Goal: Find specific page/section: Find specific page/section

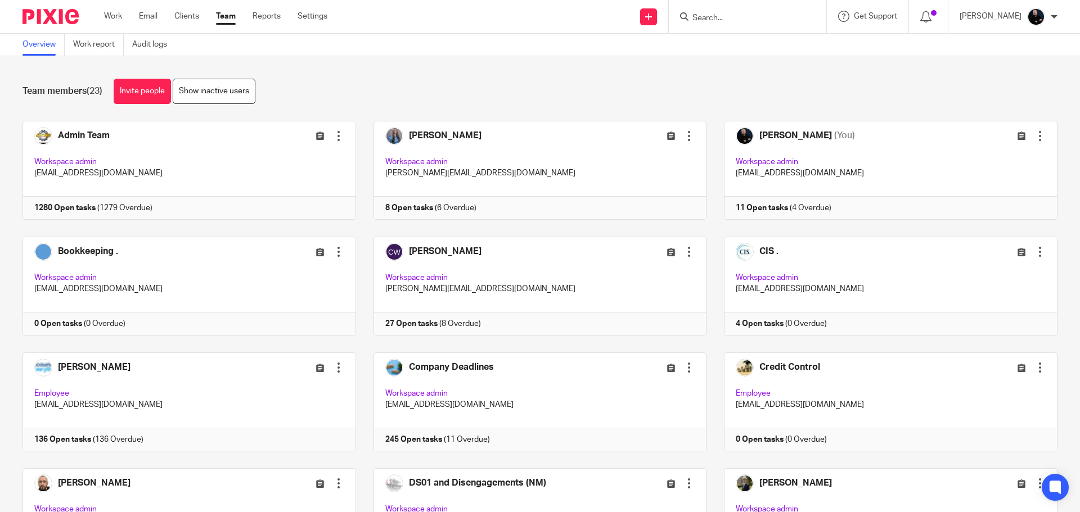
click at [747, 10] on form at bounding box center [751, 17] width 120 height 14
click at [742, 17] on input "Search" at bounding box center [741, 18] width 101 height 10
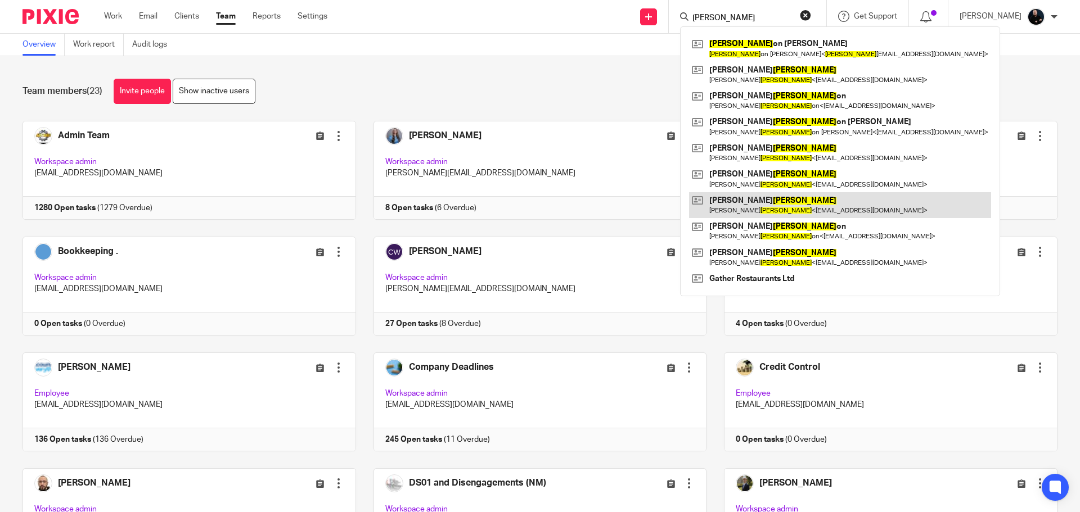
type input "harris"
click at [755, 206] on link at bounding box center [840, 205] width 302 height 26
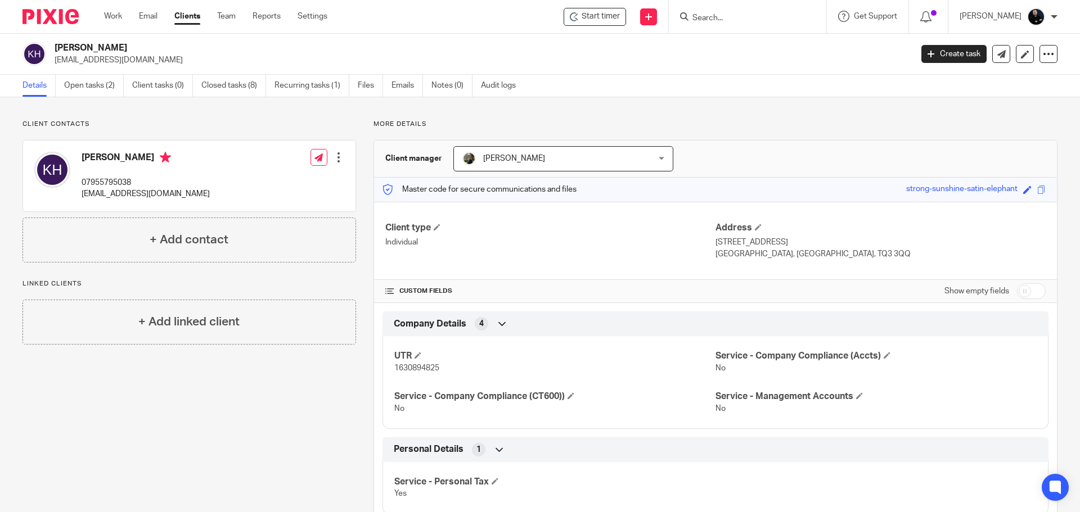
click at [360, 186] on div "More details Client manager Josh Riddell Josh Riddell Admin Team Amanda Thorne …" at bounding box center [706, 322] width 701 height 404
click at [716, 17] on input "Search" at bounding box center [741, 18] width 101 height 10
type input "fukuro"
click at [746, 58] on link at bounding box center [784, 48] width 190 height 26
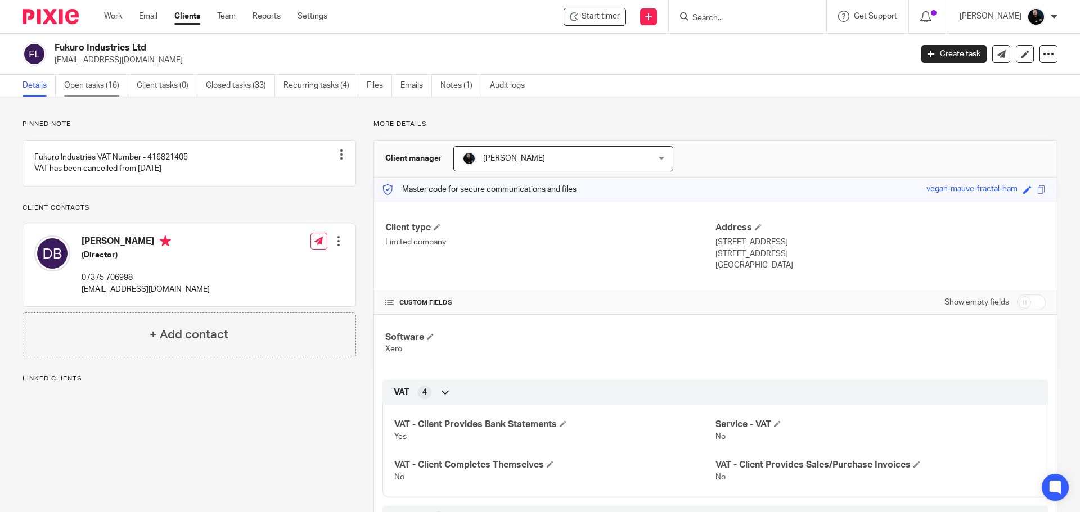
click at [84, 84] on link "Open tasks (16)" at bounding box center [96, 86] width 64 height 22
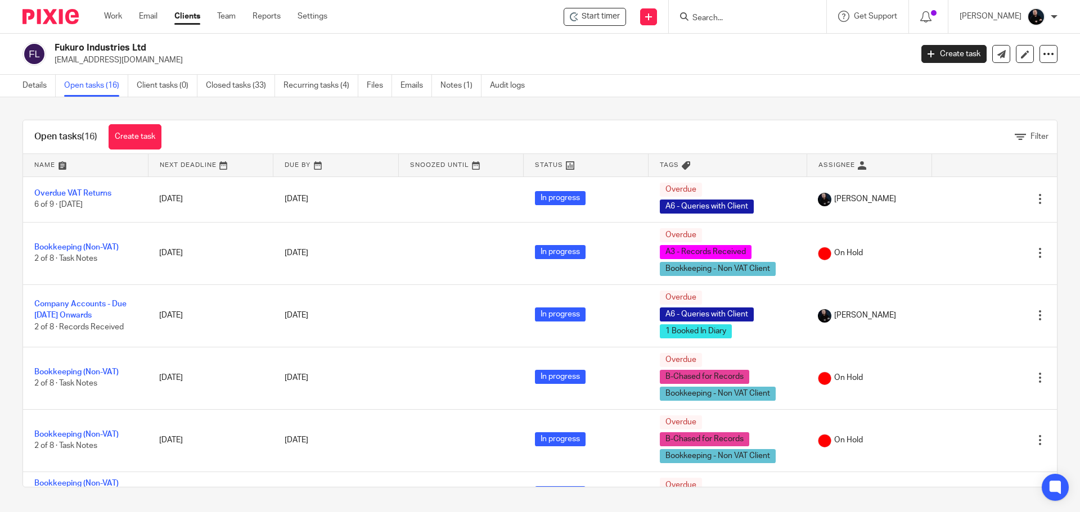
click at [5, 255] on div "Open tasks (16) Create task Filter Name Next Deadline Due By Snoozed Until Stat…" at bounding box center [540, 303] width 1080 height 413
click at [740, 121] on div "Open tasks (16) Create task Filter" at bounding box center [539, 137] width 1033 height 34
click at [736, 13] on input "Search" at bounding box center [741, 18] width 101 height 10
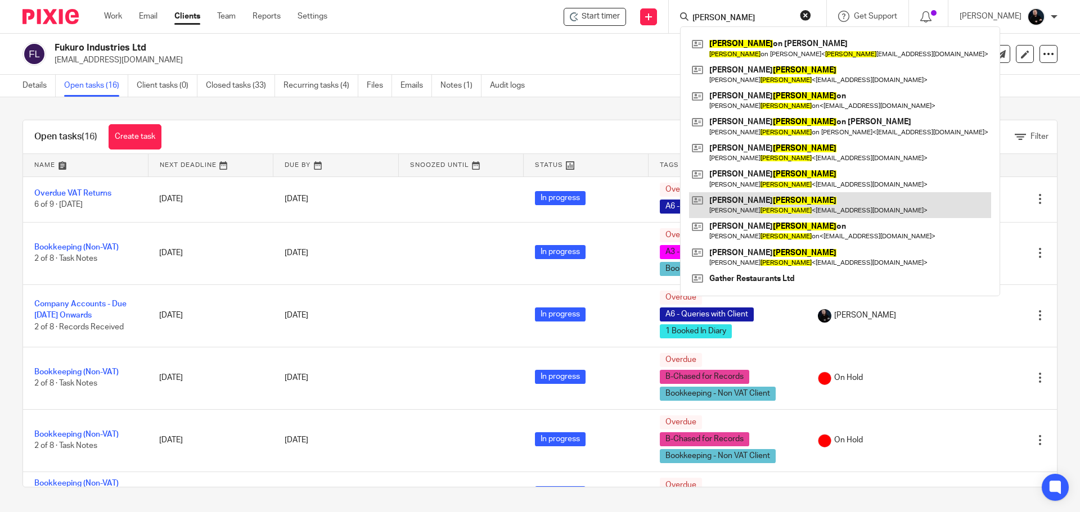
type input "harris"
click at [764, 205] on link at bounding box center [840, 205] width 302 height 26
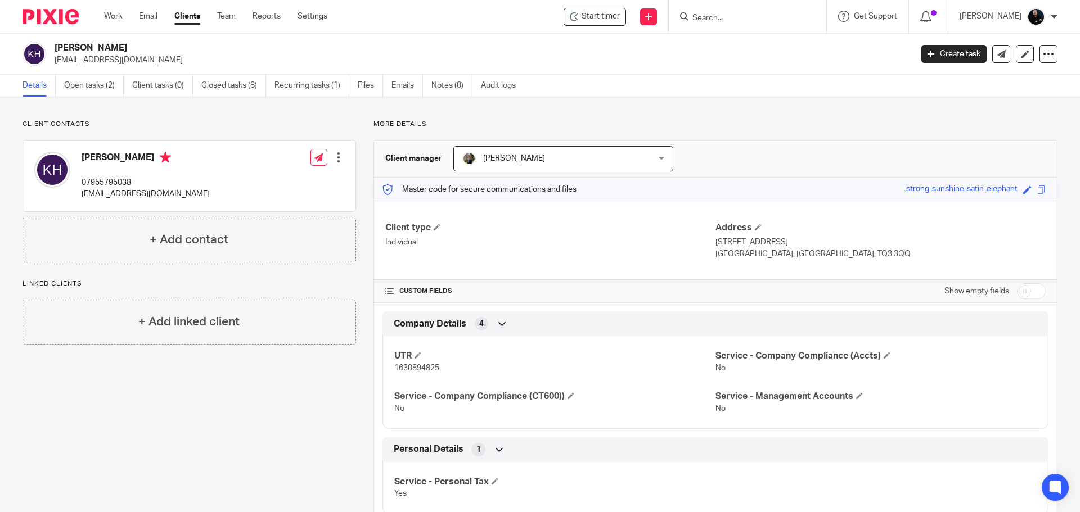
click at [786, 159] on div "Client manager [PERSON_NAME] [PERSON_NAME] Admin Team [PERSON_NAME] [PERSON_NAM…" at bounding box center [715, 159] width 683 height 37
click at [194, 116] on div "Client contacts [PERSON_NAME] 07955795038 [EMAIL_ADDRESS][DOMAIN_NAME] Edit con…" at bounding box center [540, 321] width 1080 height 449
click at [103, 89] on link "Open tasks (2)" at bounding box center [94, 86] width 60 height 22
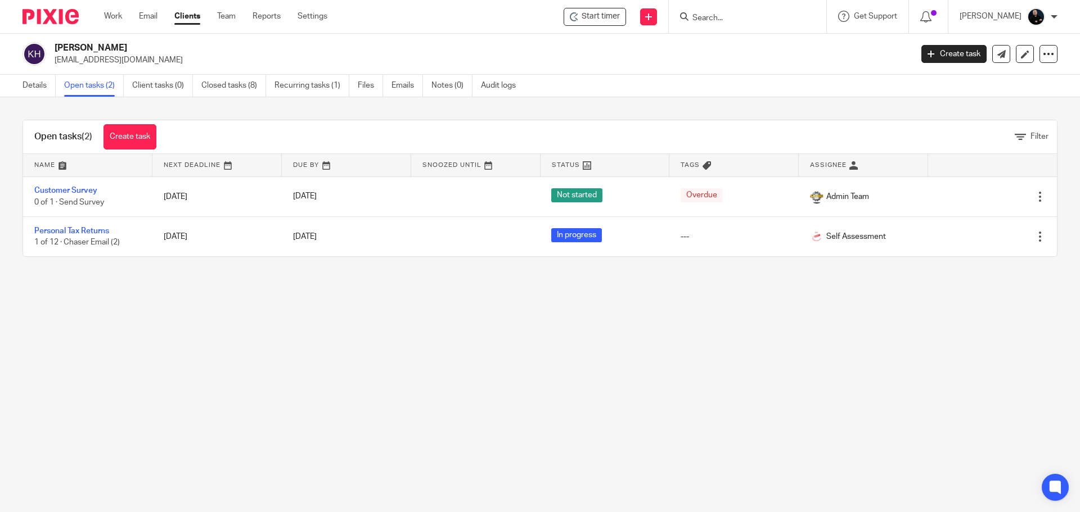
click at [444, 109] on div "Open tasks (2) Create task Filter Name Next Deadline Due By Snoozed Until Statu…" at bounding box center [540, 188] width 1080 height 182
click at [438, 324] on main "[PERSON_NAME] [EMAIL_ADDRESS][DOMAIN_NAME] Create task Update from Companies Ho…" at bounding box center [540, 256] width 1080 height 512
click at [407, 121] on div "Open tasks (2) Create task Filter" at bounding box center [539, 137] width 1033 height 34
click at [527, 133] on div "Filter" at bounding box center [612, 137] width 889 height 12
click at [571, 116] on div "Open tasks (2) Create task Filter Name Next Deadline Due By Snoozed Until Statu…" at bounding box center [540, 188] width 1080 height 182
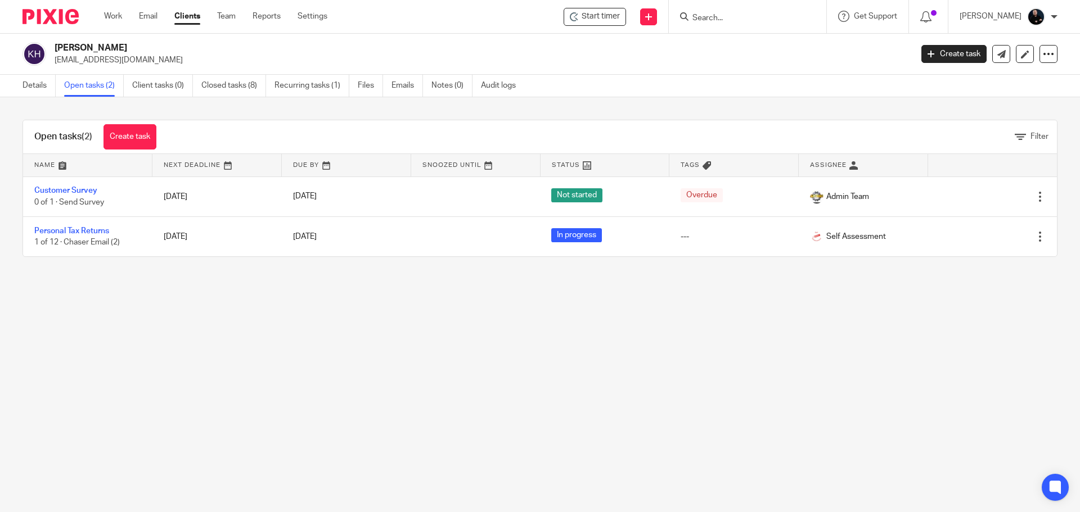
click at [548, 102] on div "Open tasks (2) Create task Filter Name Next Deadline Due By Snoozed Until Statu…" at bounding box center [540, 188] width 1080 height 182
click at [523, 112] on div "Open tasks (2) Create task Filter Name Next Deadline Due By Snoozed Until Statu…" at bounding box center [540, 188] width 1080 height 182
click at [470, 99] on div "Open tasks (2) Create task Filter Name Next Deadline Due By Snoozed Until Statu…" at bounding box center [540, 188] width 1080 height 182
click at [473, 109] on div "Open tasks (2) Create task Filter Name Next Deadline Due By Snoozed Until Statu…" at bounding box center [540, 188] width 1080 height 182
click at [532, 109] on div "Open tasks (2) Create task Filter Name Next Deadline Due By Snoozed Until Statu…" at bounding box center [540, 188] width 1080 height 182
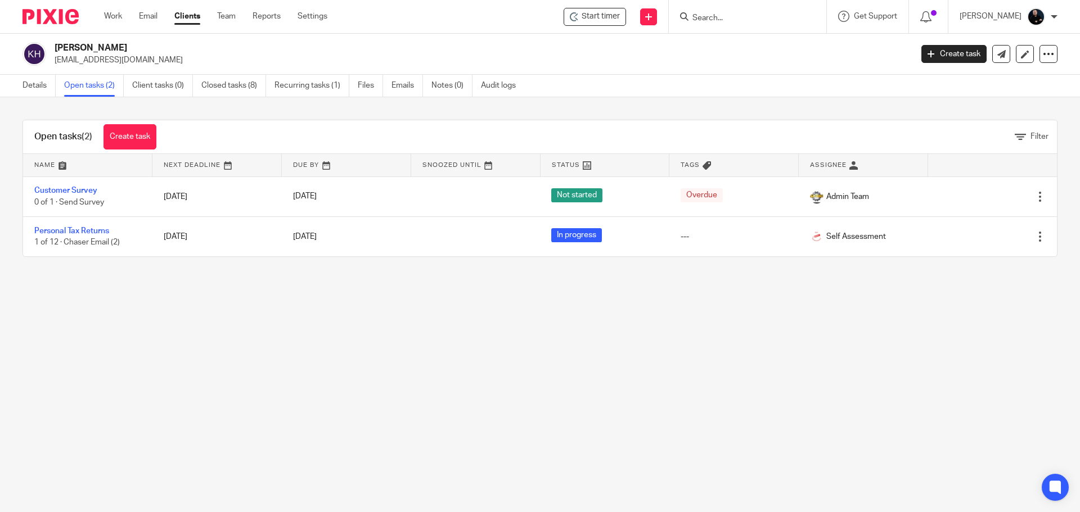
click at [770, 10] on form at bounding box center [751, 17] width 120 height 14
click at [761, 19] on input "Search" at bounding box center [741, 18] width 101 height 10
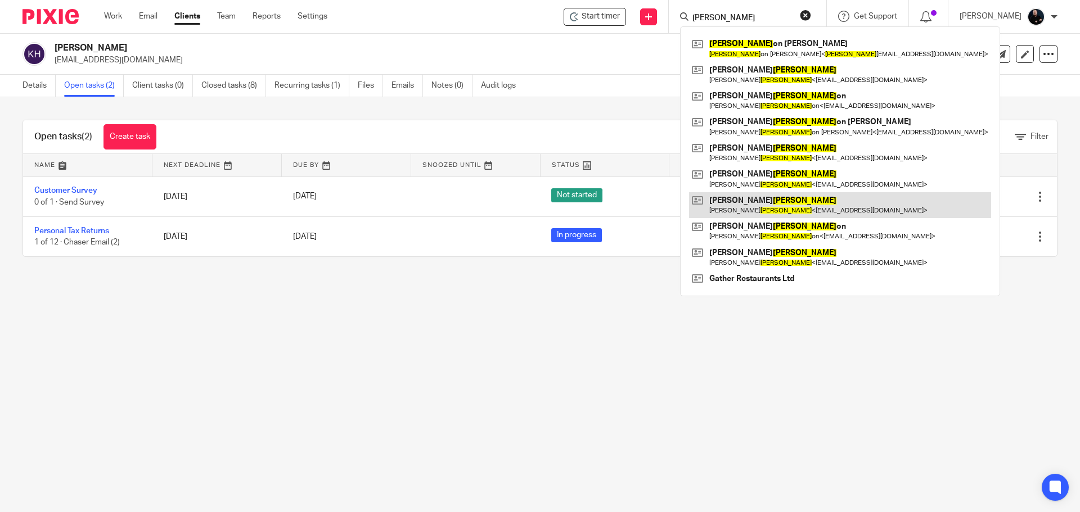
type input "[PERSON_NAME]"
click at [764, 206] on link at bounding box center [840, 205] width 302 height 26
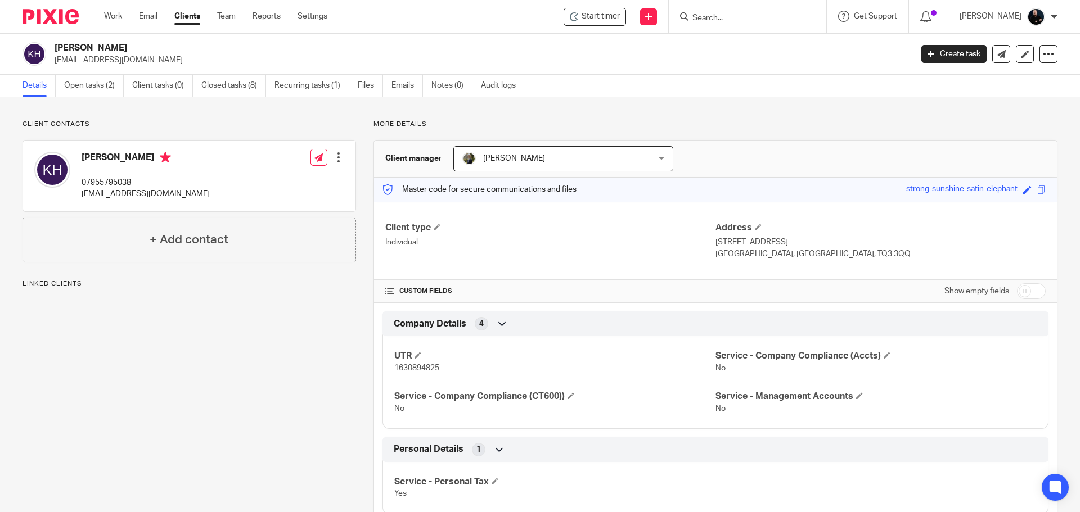
click at [243, 372] on div "Client contacts [PERSON_NAME] 07955795038 [EMAIL_ADDRESS][DOMAIN_NAME] Edit con…" at bounding box center [180, 322] width 351 height 404
click at [238, 372] on div "Client contacts [PERSON_NAME] 07955795038 [EMAIL_ADDRESS][DOMAIN_NAME] Edit con…" at bounding box center [180, 322] width 351 height 404
